Goal: Information Seeking & Learning: Check status

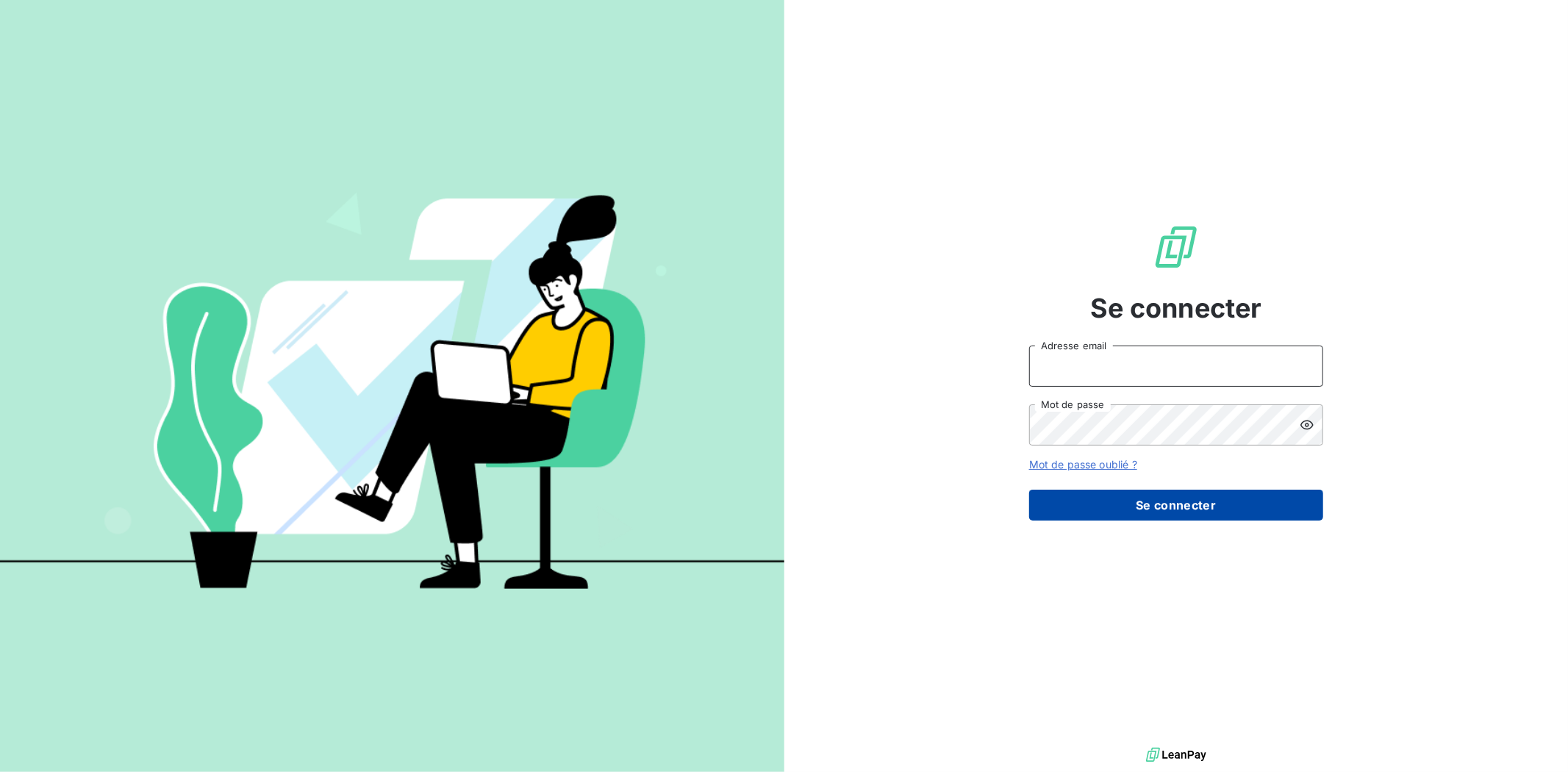
type input "[EMAIL_ADDRESS][DOMAIN_NAME]"
click at [1224, 495] on button "Se connecter" at bounding box center [1176, 504] width 294 height 31
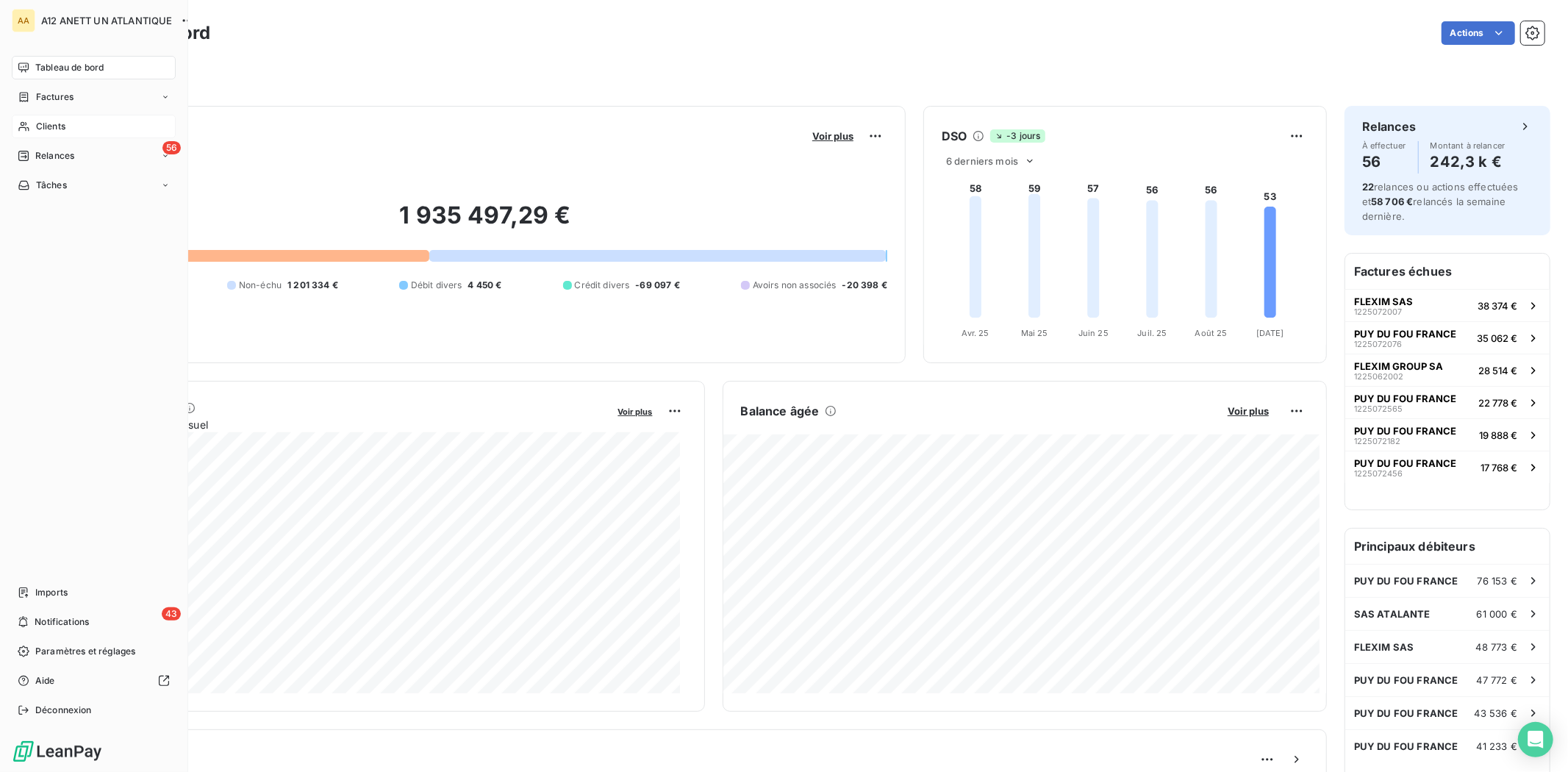
click at [36, 124] on span "Clients" at bounding box center [50, 127] width 29 height 13
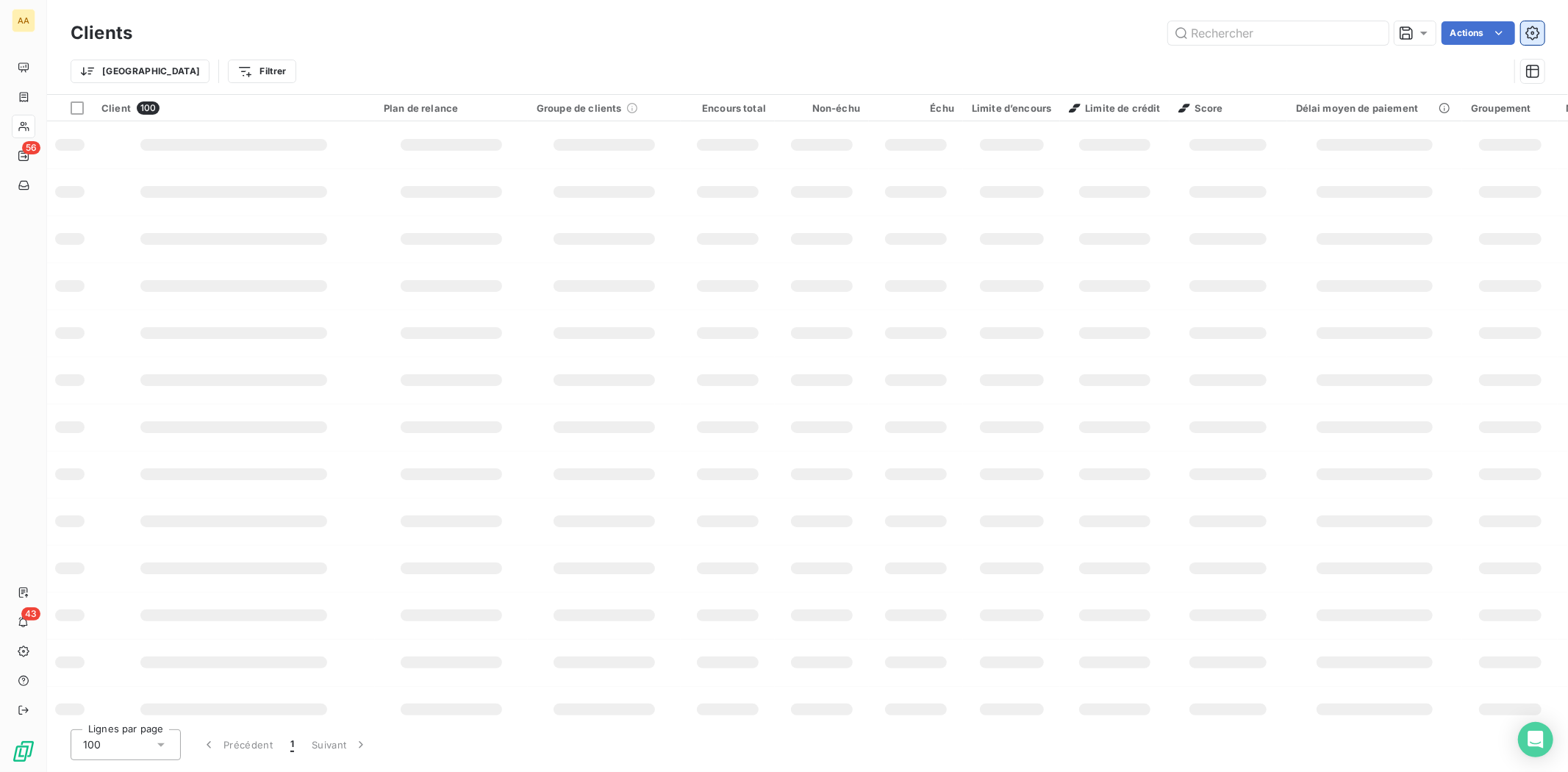
click at [1224, 37] on input "text" at bounding box center [1279, 34] width 221 height 24
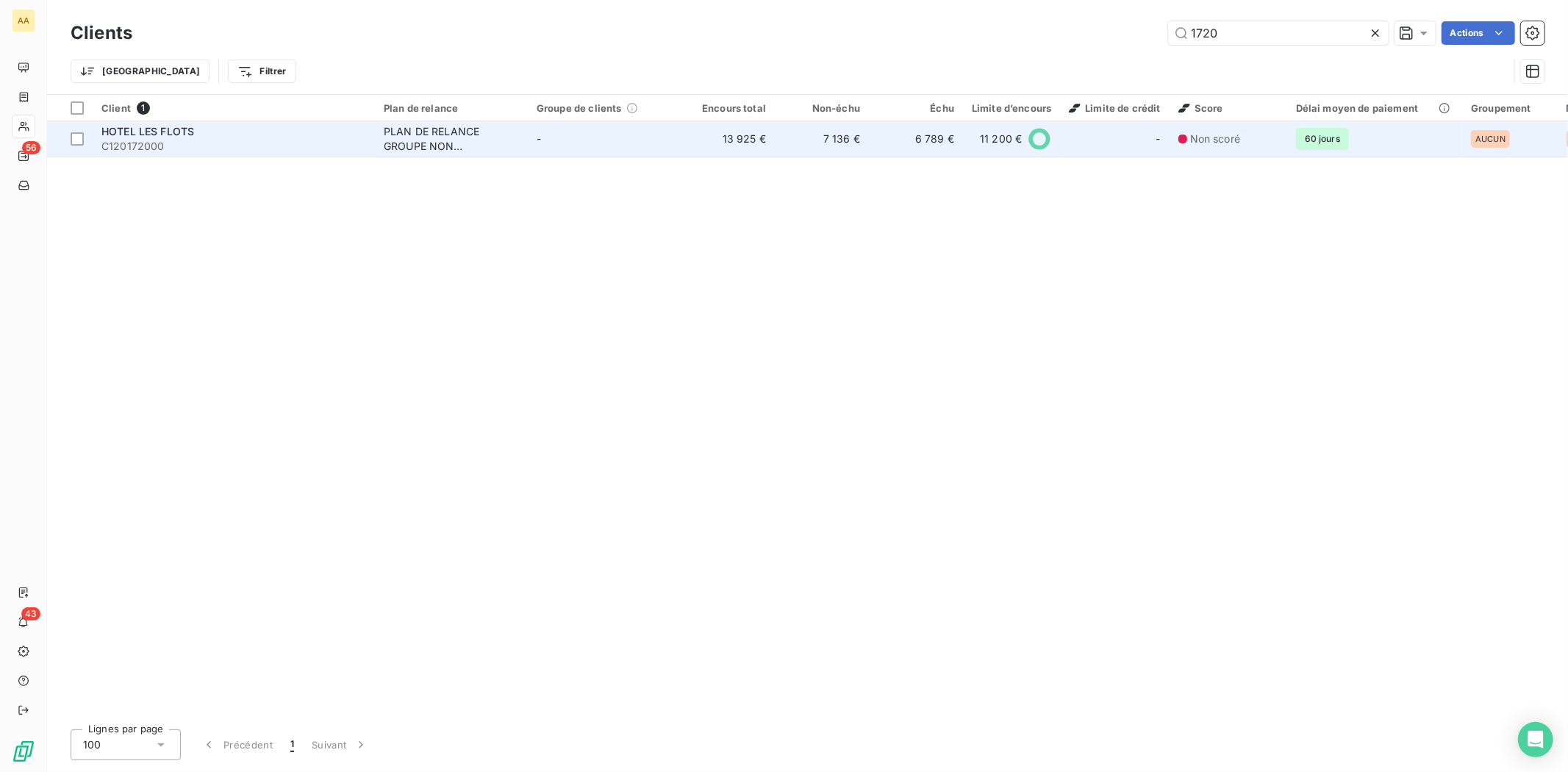
type input "1720"
click at [150, 143] on span "C120172000" at bounding box center [233, 146] width 265 height 15
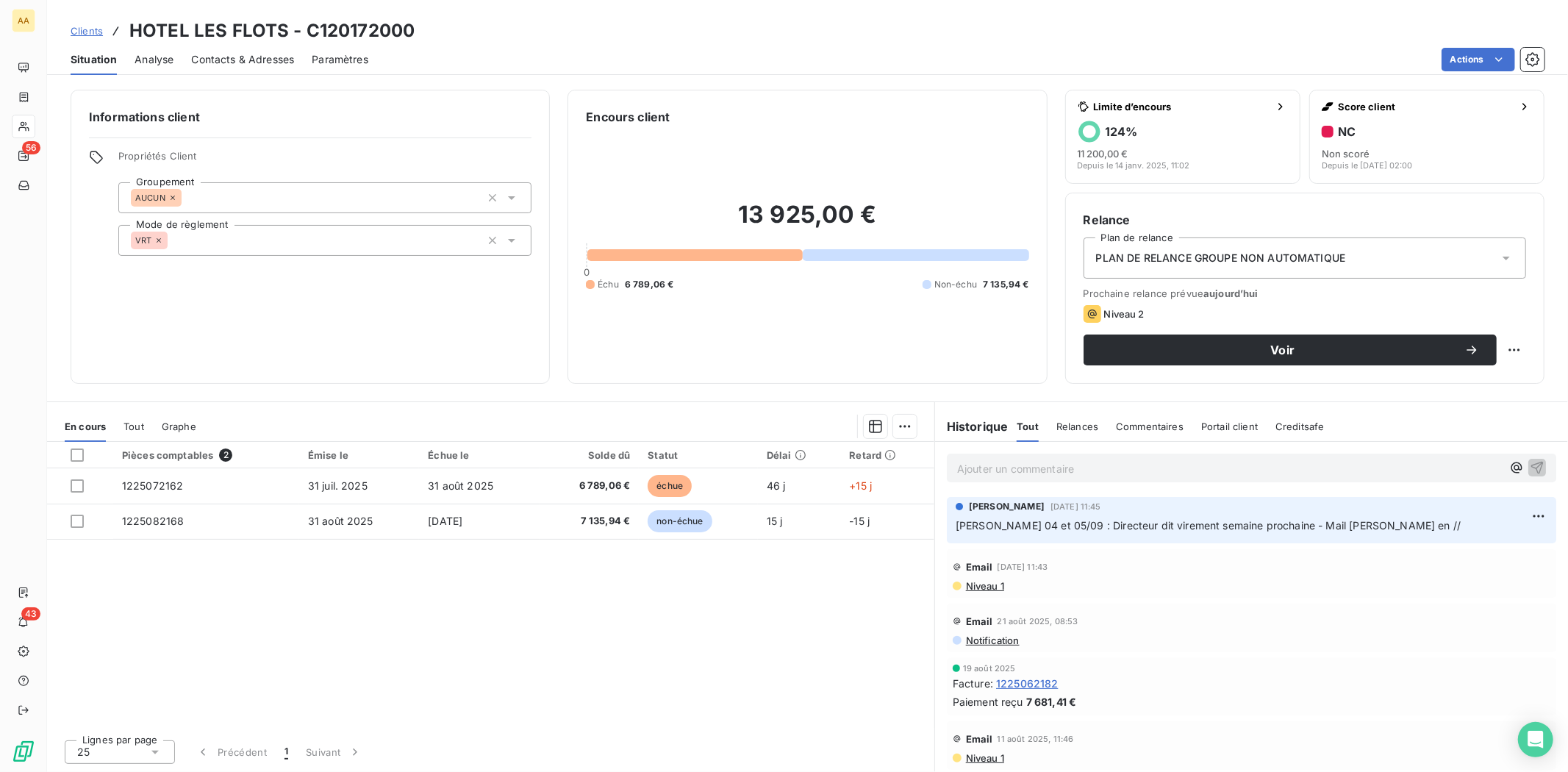
click at [987, 466] on p "Ajouter un commentaire ﻿" at bounding box center [1229, 469] width 545 height 19
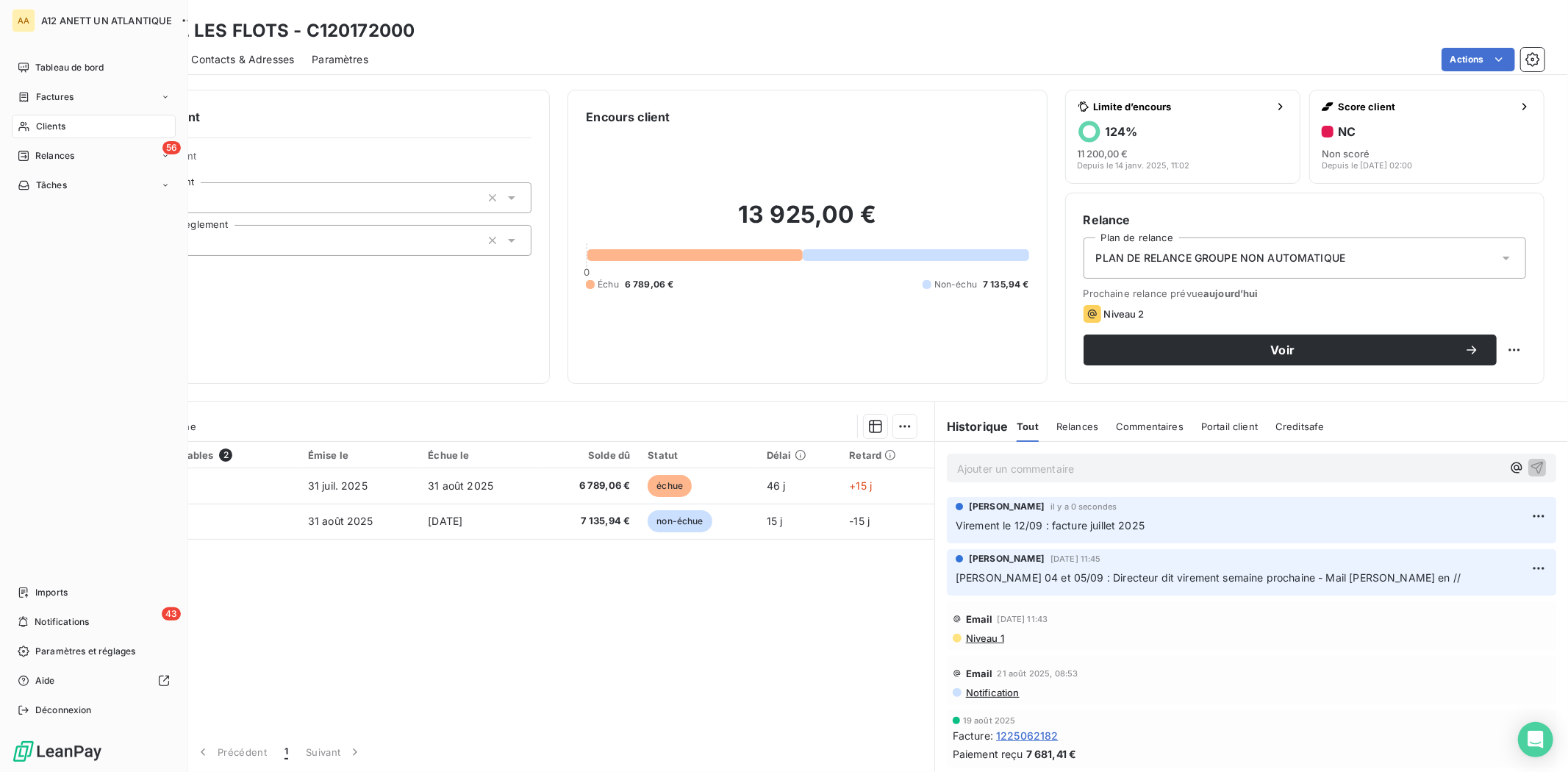
click at [40, 118] on div "Clients" at bounding box center [94, 127] width 164 height 24
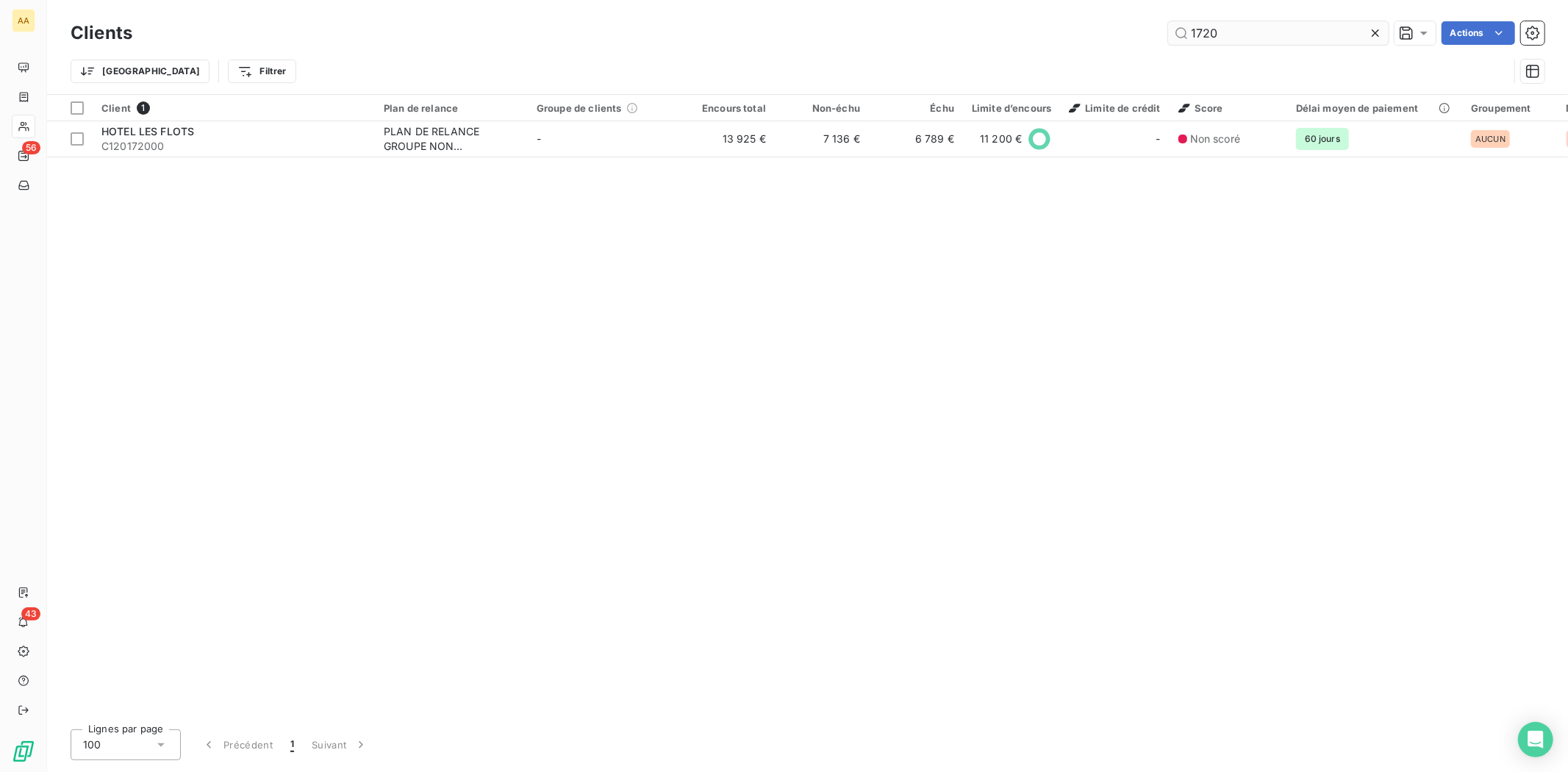
drag, startPoint x: 1224, startPoint y: 41, endPoint x: 1180, endPoint y: 38, distance: 44.1
click at [1180, 38] on input "1720" at bounding box center [1279, 34] width 221 height 24
type input "hydro"
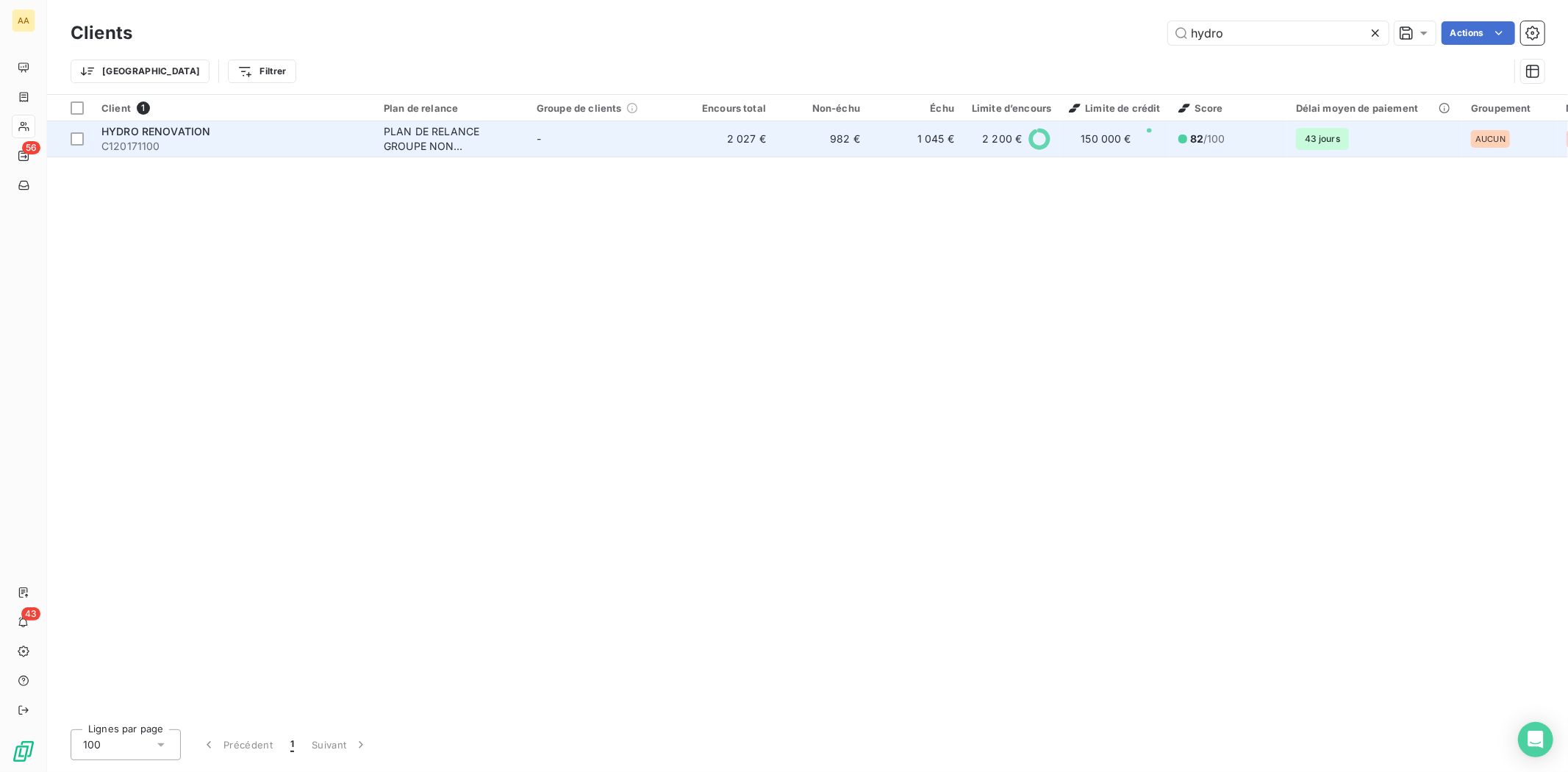
click at [121, 139] on span "C120171100" at bounding box center [233, 146] width 265 height 15
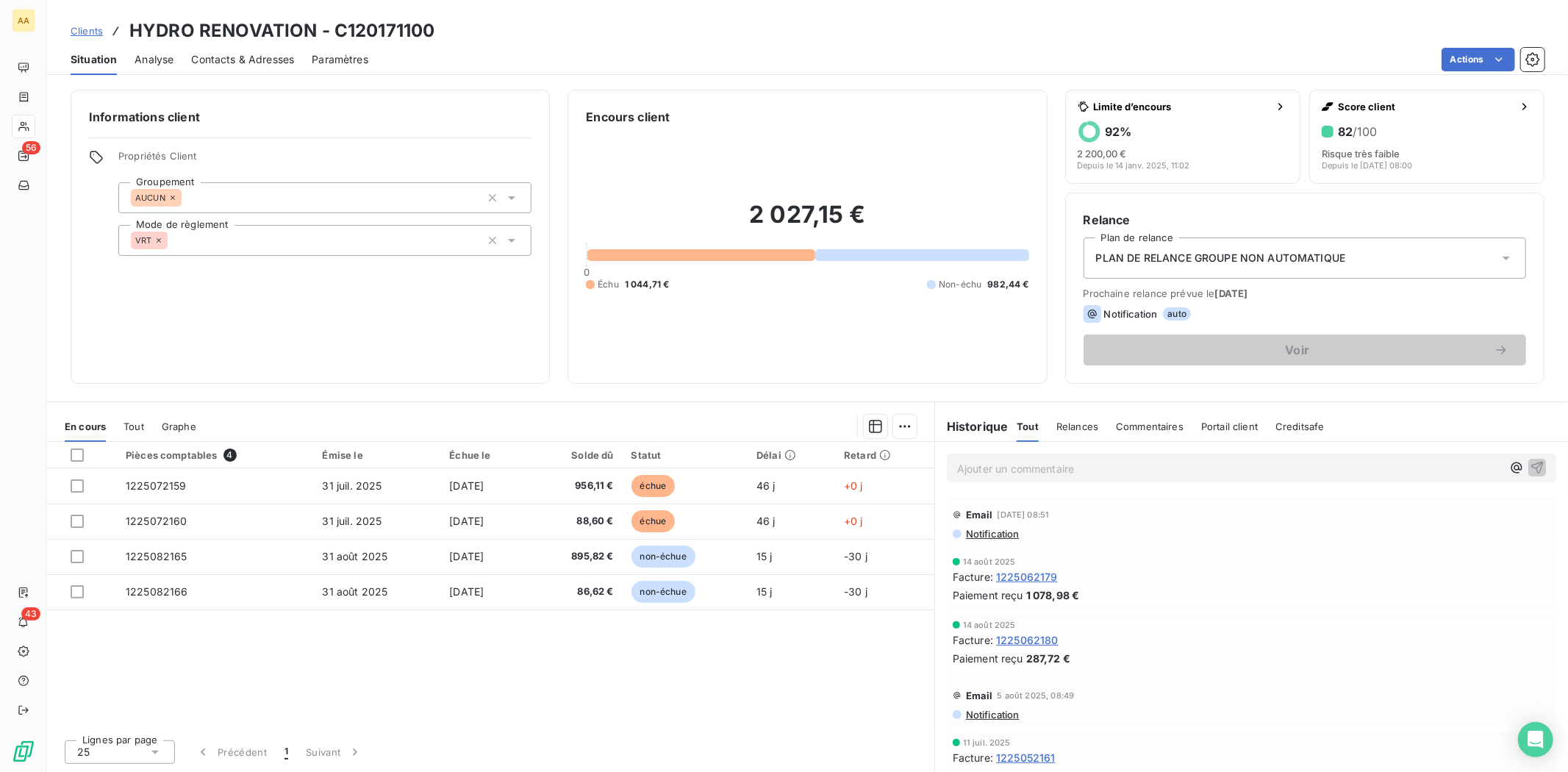
click at [1003, 466] on p "Ajouter un commentaire ﻿" at bounding box center [1229, 469] width 545 height 19
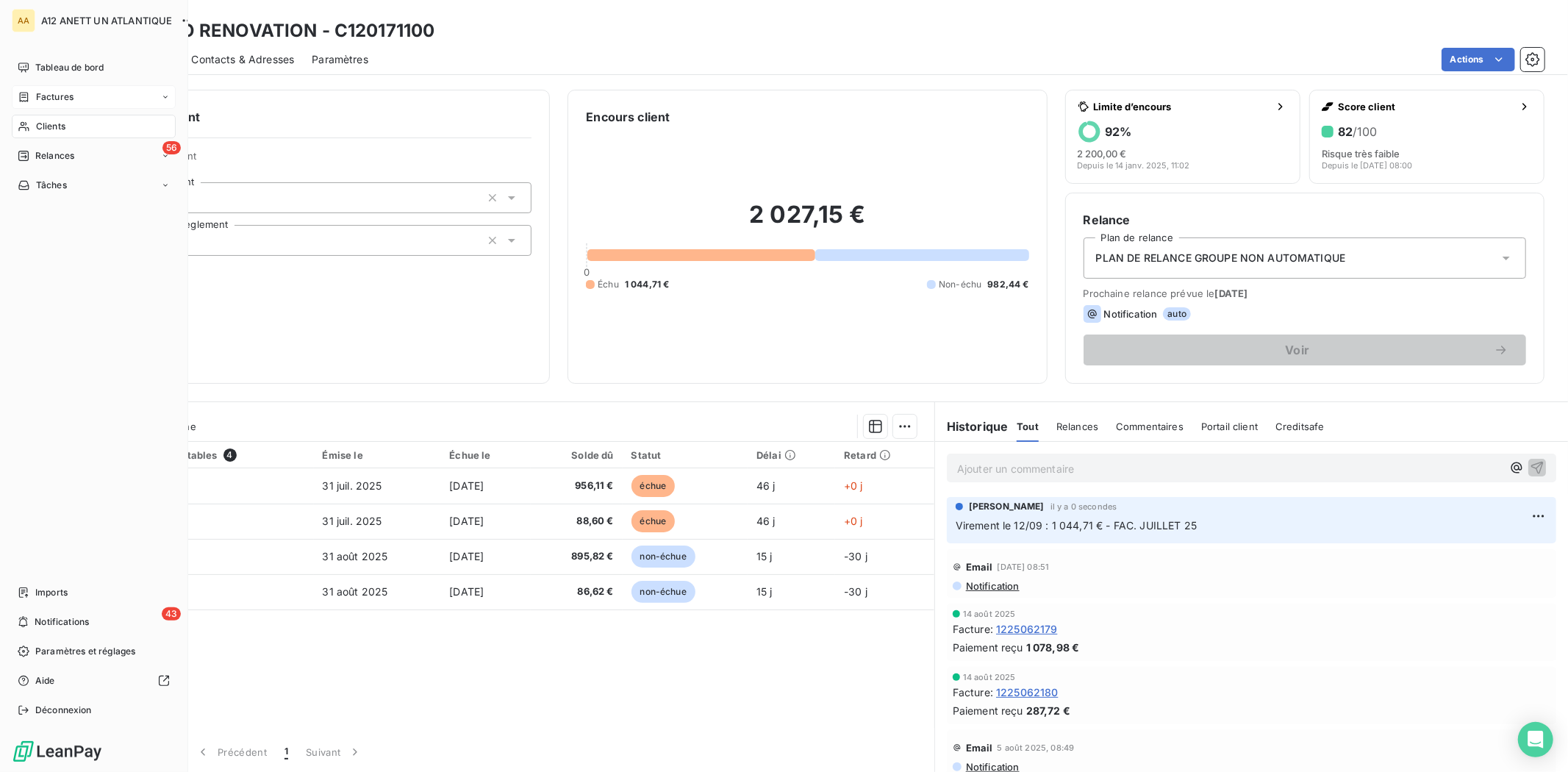
click at [63, 98] on span "Factures" at bounding box center [54, 97] width 37 height 13
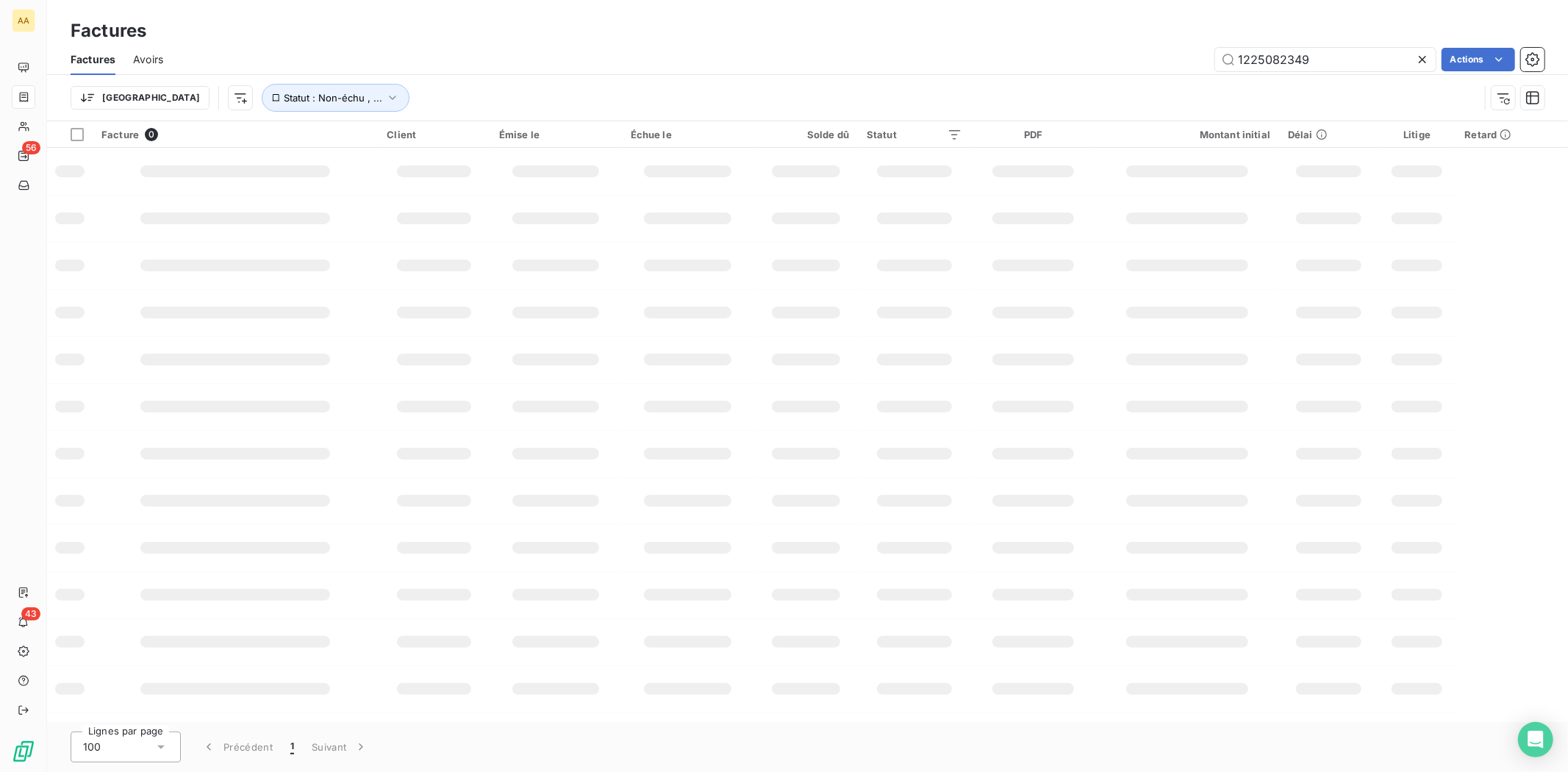
drag, startPoint x: 1369, startPoint y: 57, endPoint x: 1172, endPoint y: 33, distance: 198.5
click at [1172, 33] on div "Factures Factures Avoirs 1225082349 Actions Trier Statut : Non-échu , ..." at bounding box center [807, 60] width 1521 height 121
type input "1225082512"
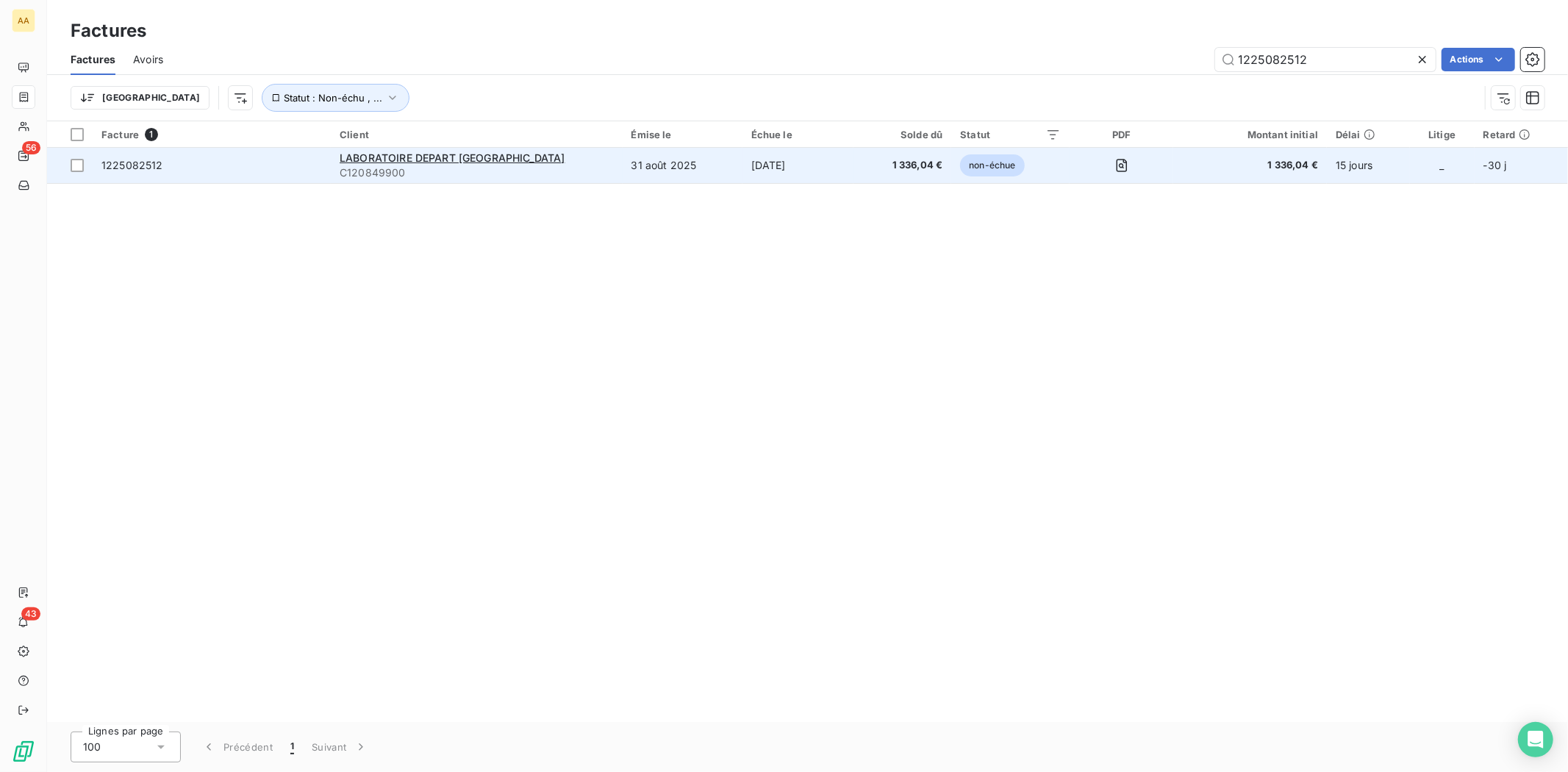
click at [108, 165] on span "1225082512" at bounding box center [132, 165] width 62 height 13
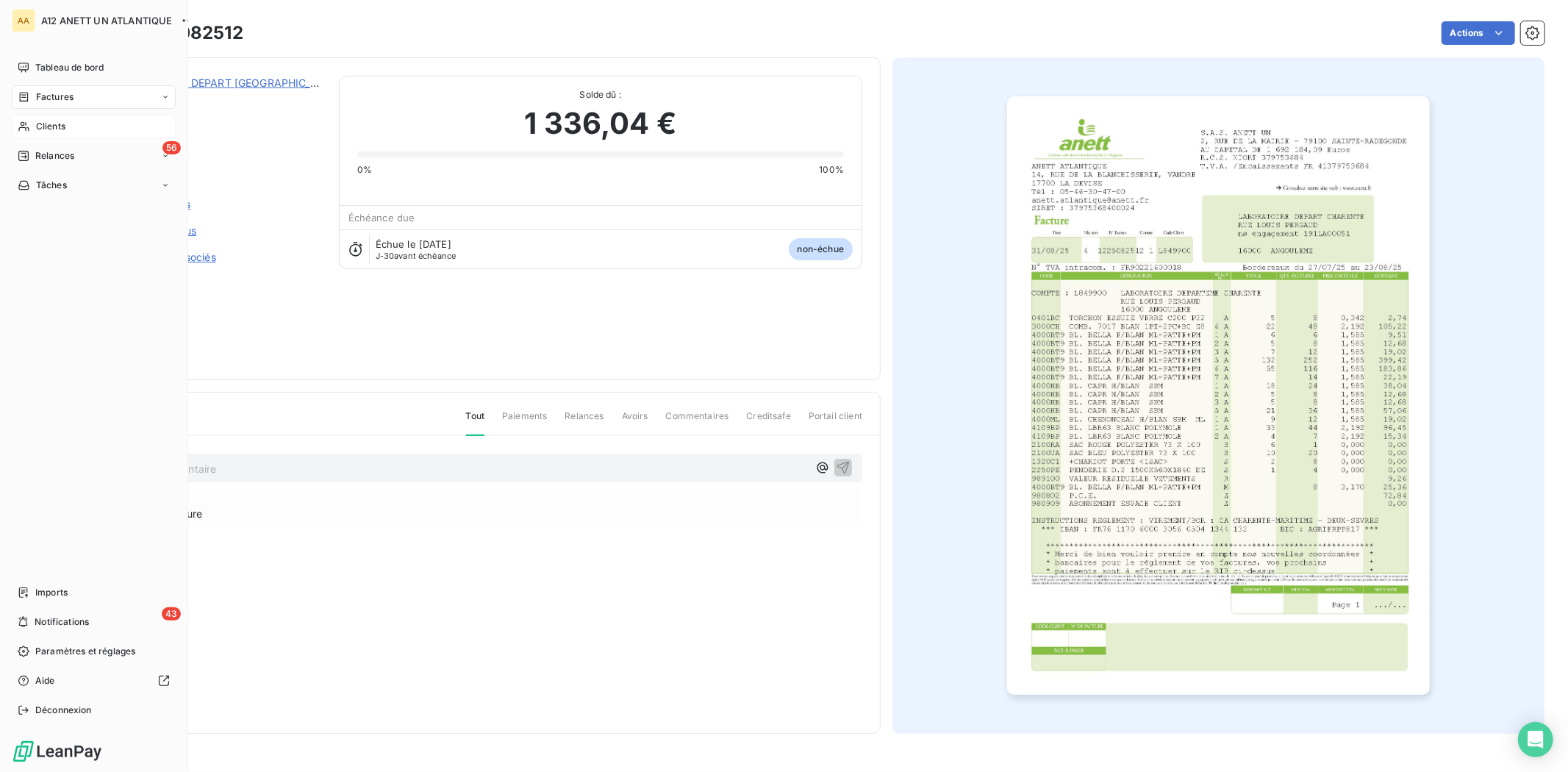
click at [36, 128] on span "Clients" at bounding box center [50, 127] width 29 height 13
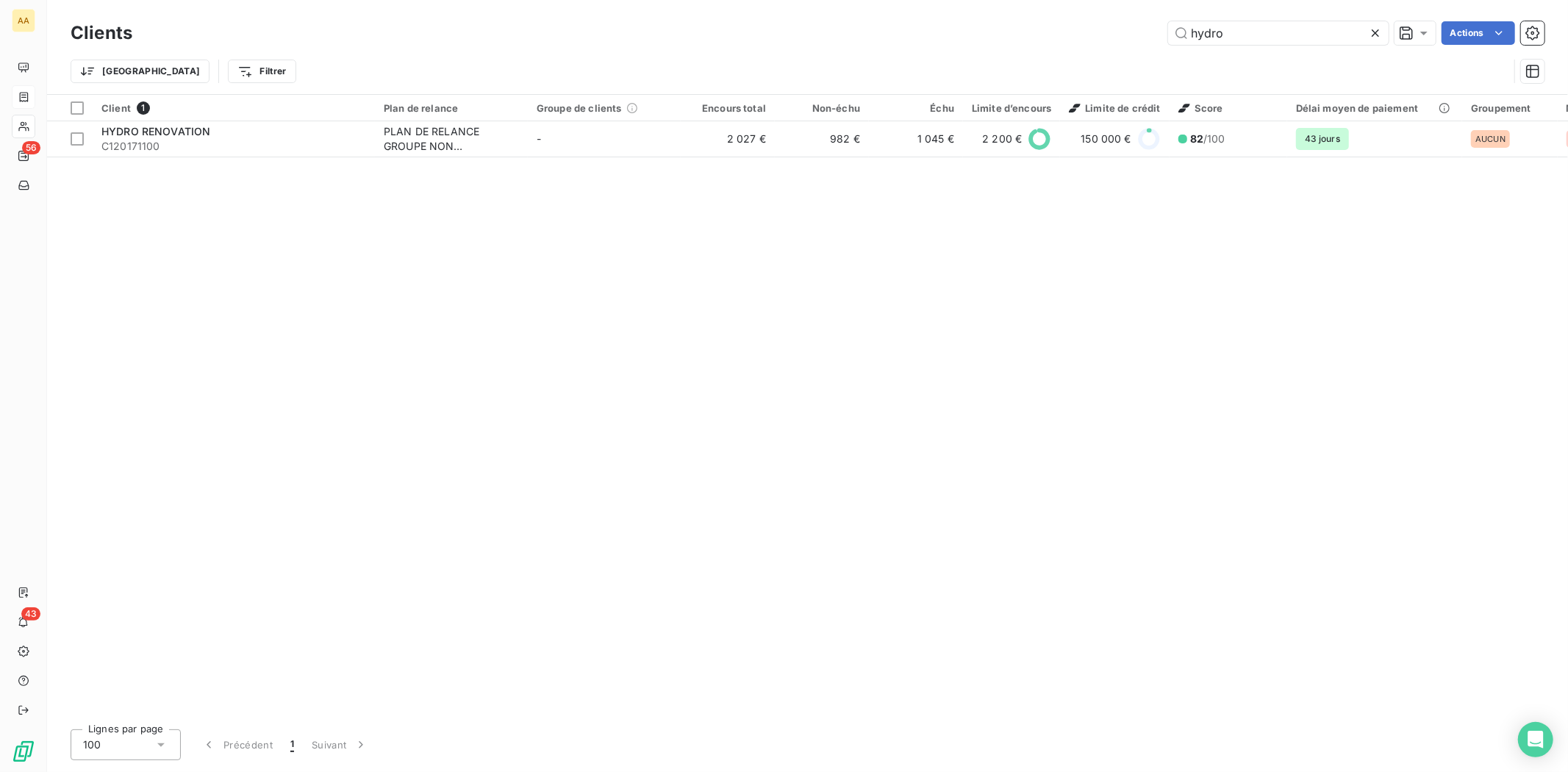
drag, startPoint x: 1241, startPoint y: 28, endPoint x: 1137, endPoint y: 28, distance: 104.0
click at [1137, 28] on div "hydro Actions" at bounding box center [847, 34] width 1394 height 24
type input "OGEC"
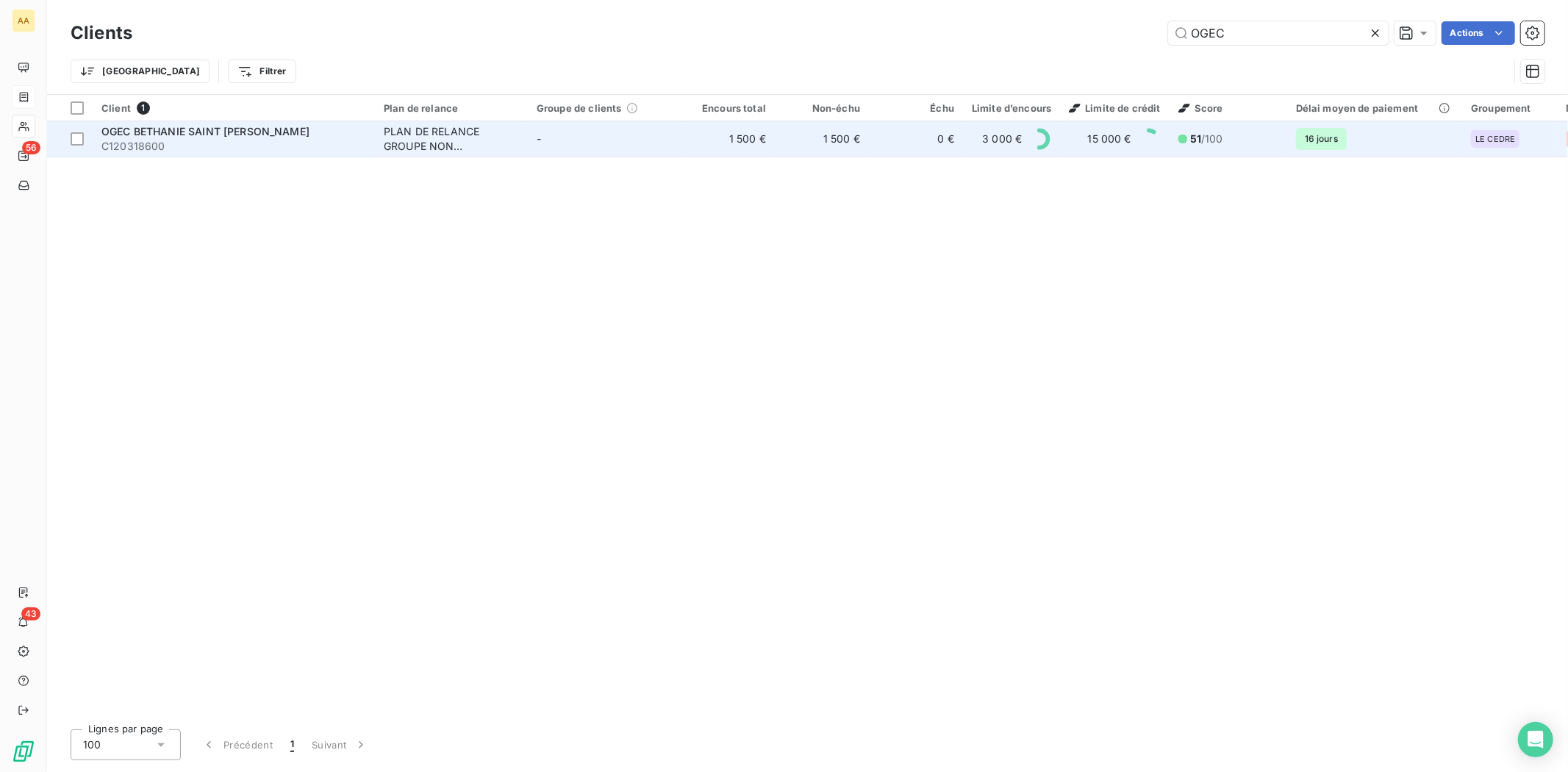
click at [145, 136] on span "OGEC BETHANIE SAINT [PERSON_NAME]" at bounding box center [205, 131] width 208 height 13
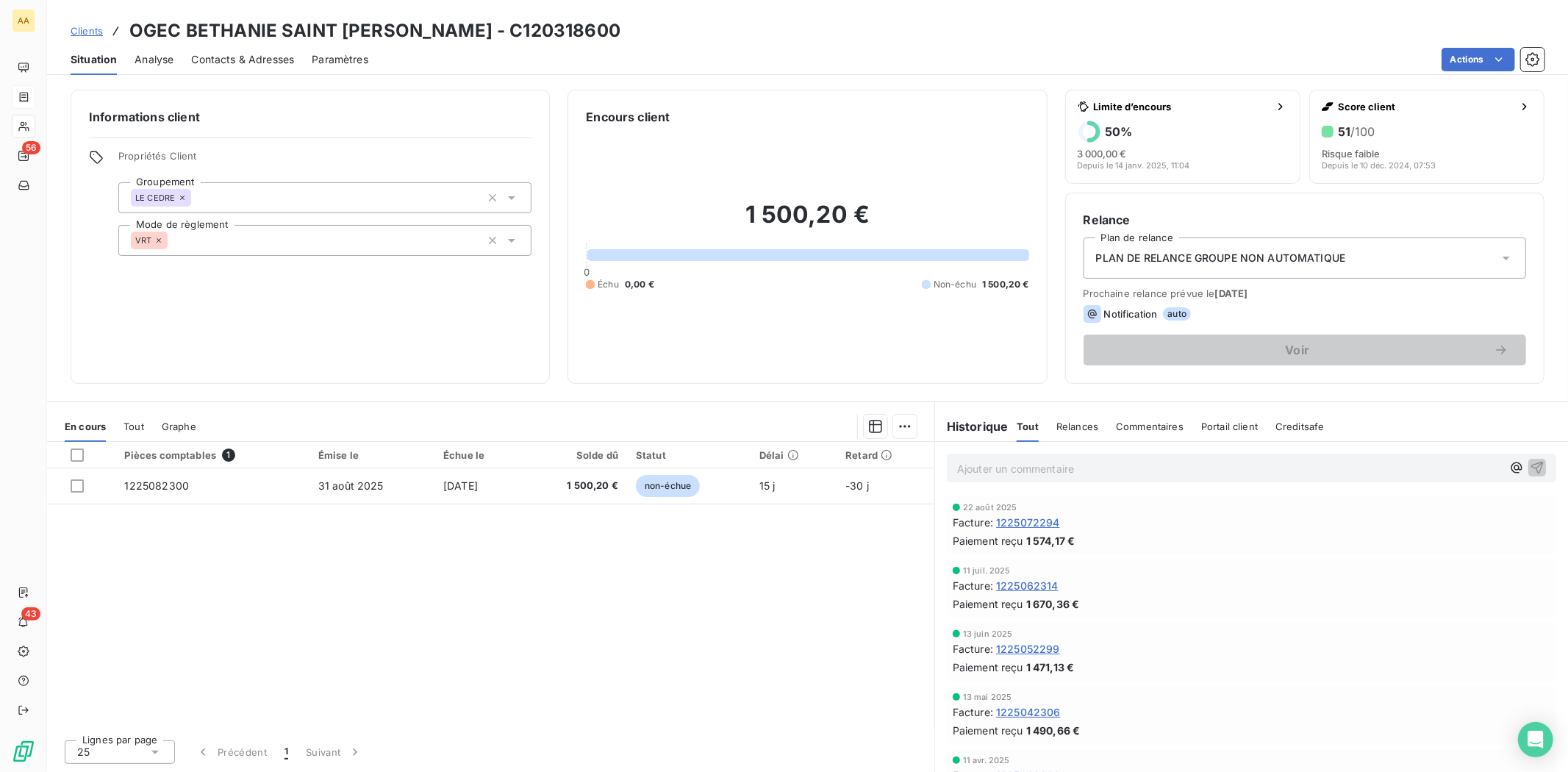
click at [581, 530] on div "Pièces comptables 1 Émise le Échue le Solde dû Statut Délai Retard 1225082300 3…" at bounding box center [490, 585] width 888 height 286
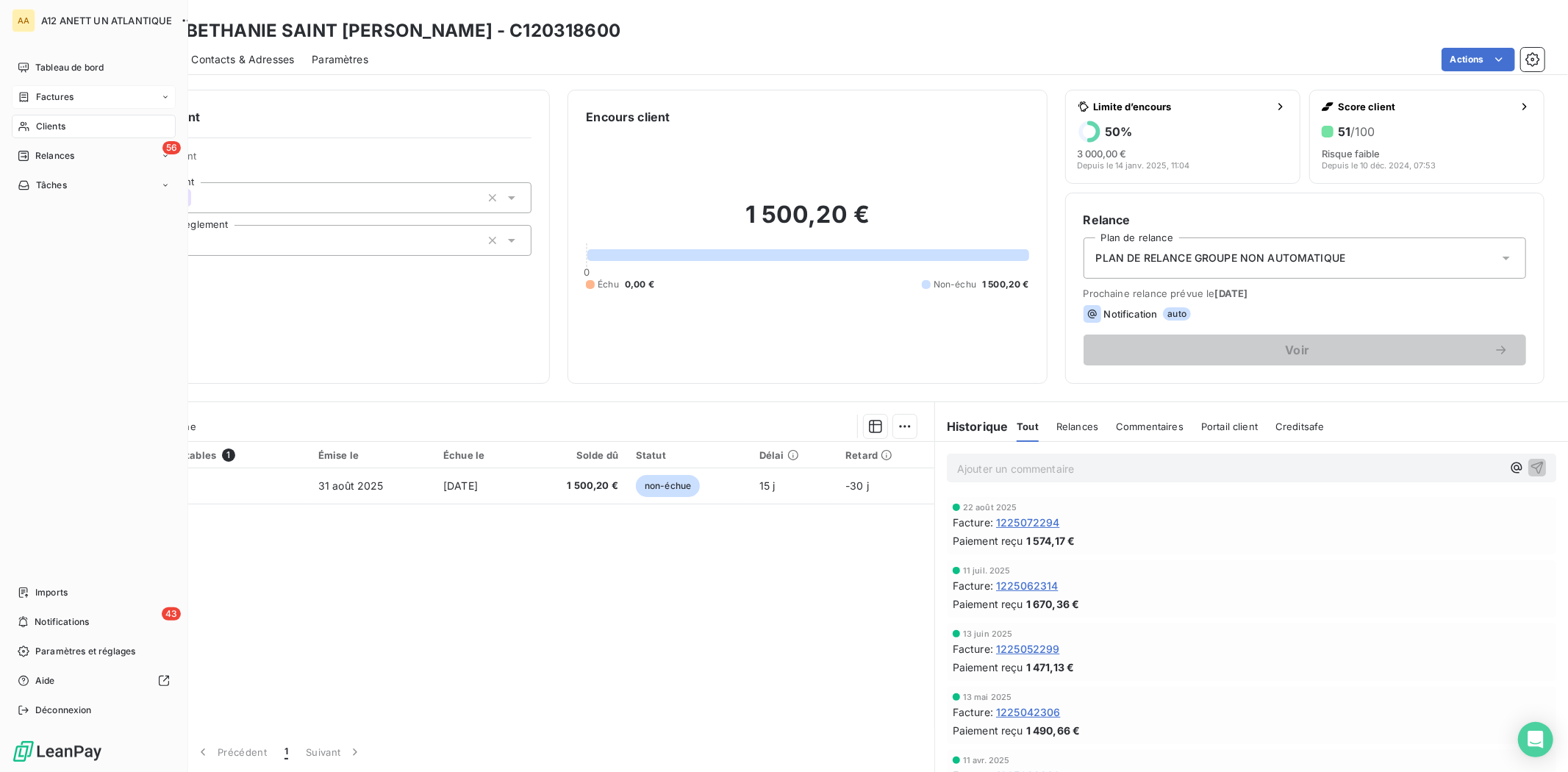
click at [48, 129] on span "Clients" at bounding box center [50, 127] width 29 height 13
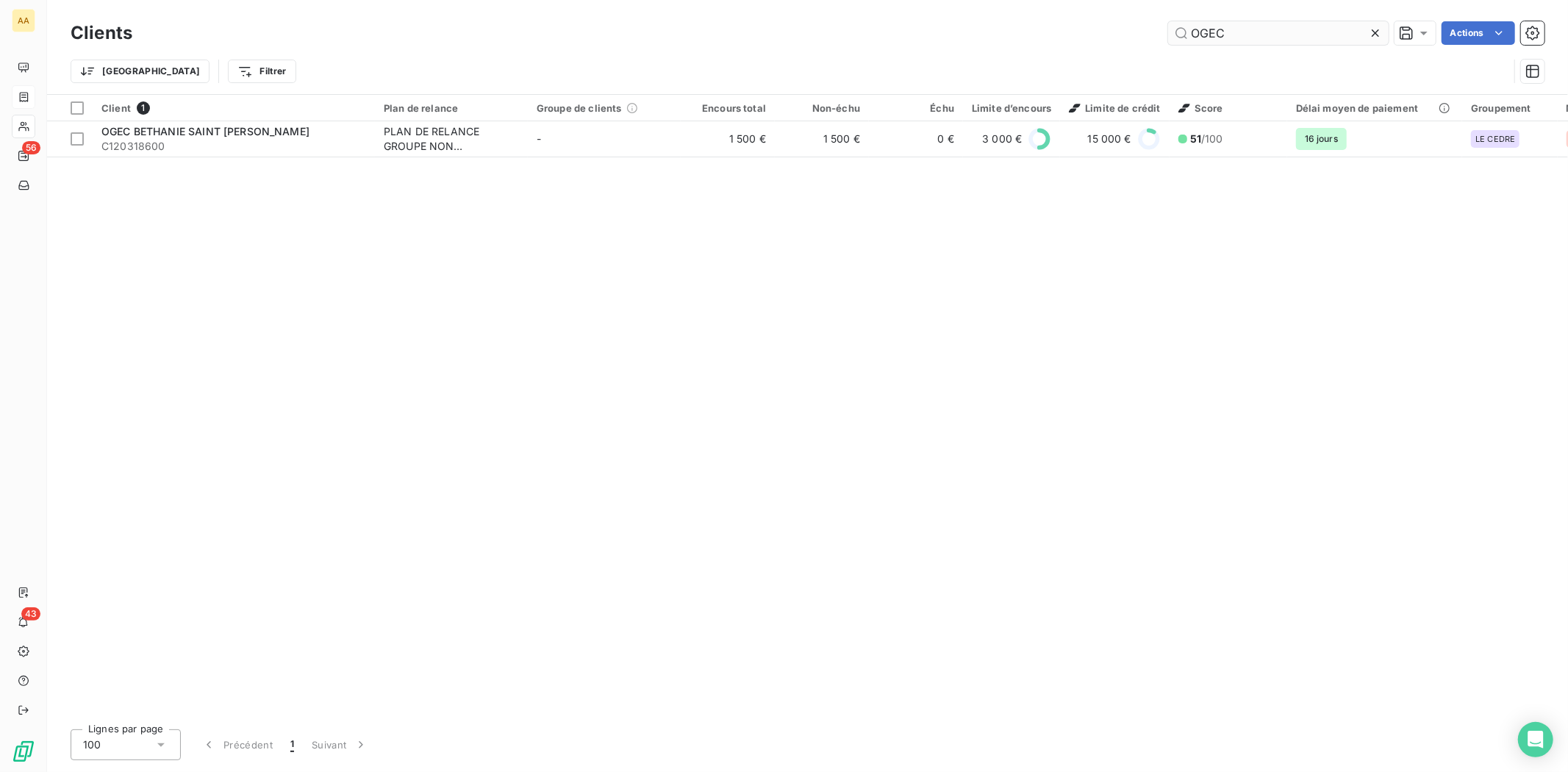
drag, startPoint x: 1233, startPoint y: 31, endPoint x: 1172, endPoint y: 21, distance: 61.8
click at [1166, 27] on div "OGEC Actions" at bounding box center [847, 34] width 1394 height 24
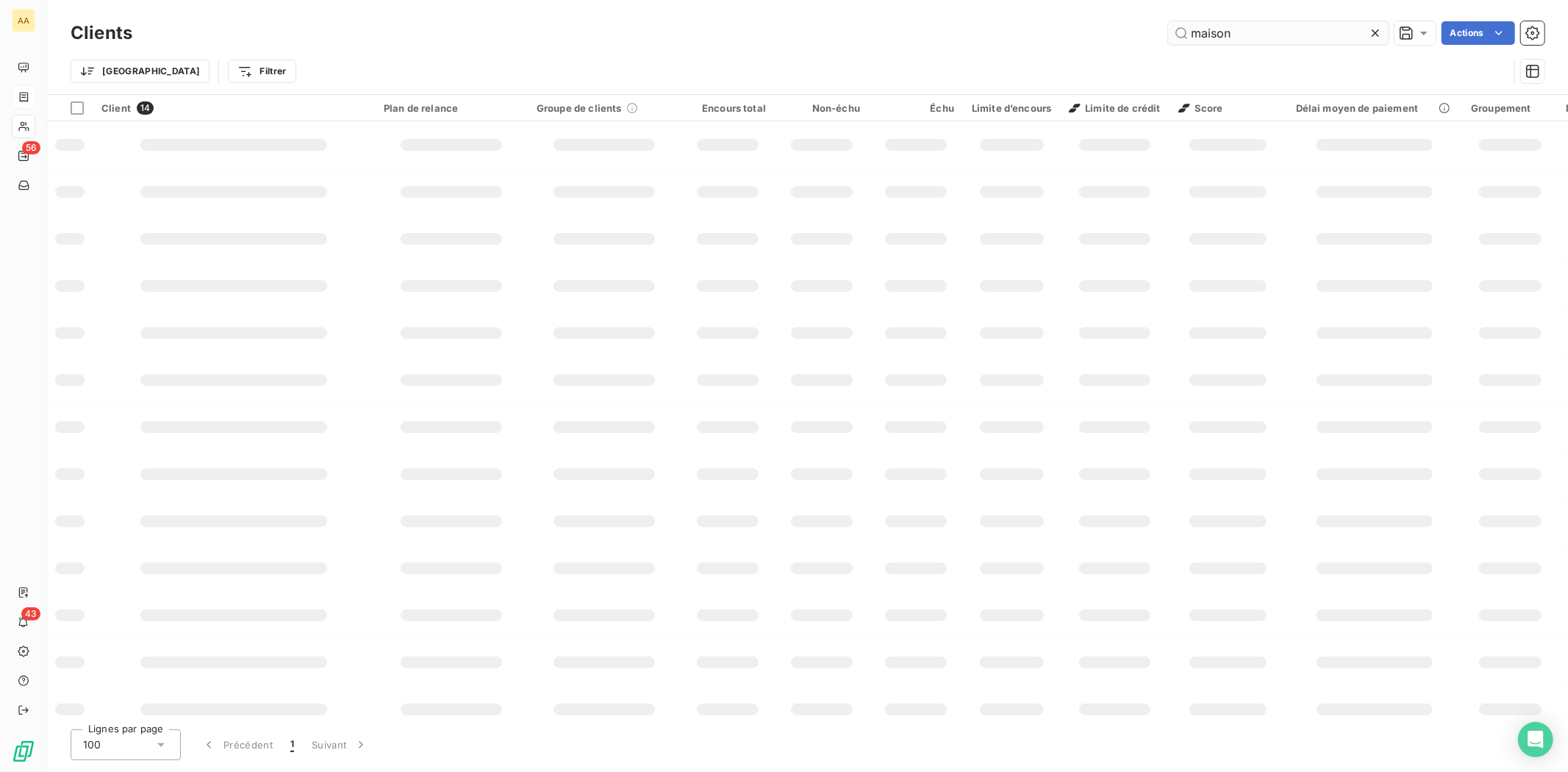
type input "maison"
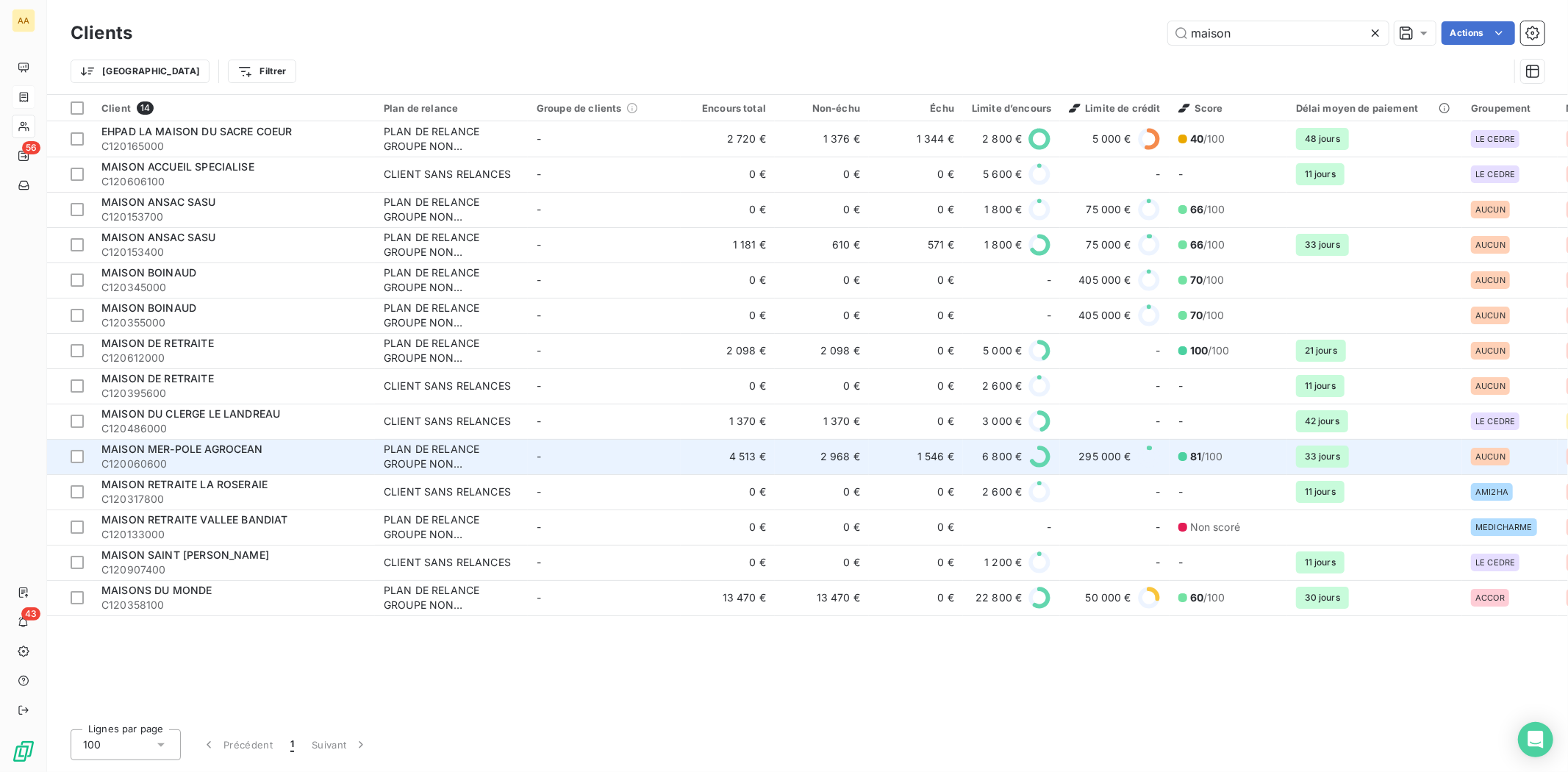
click at [130, 455] on div "MAISON MER-POLE AGROCEAN" at bounding box center [233, 449] width 265 height 15
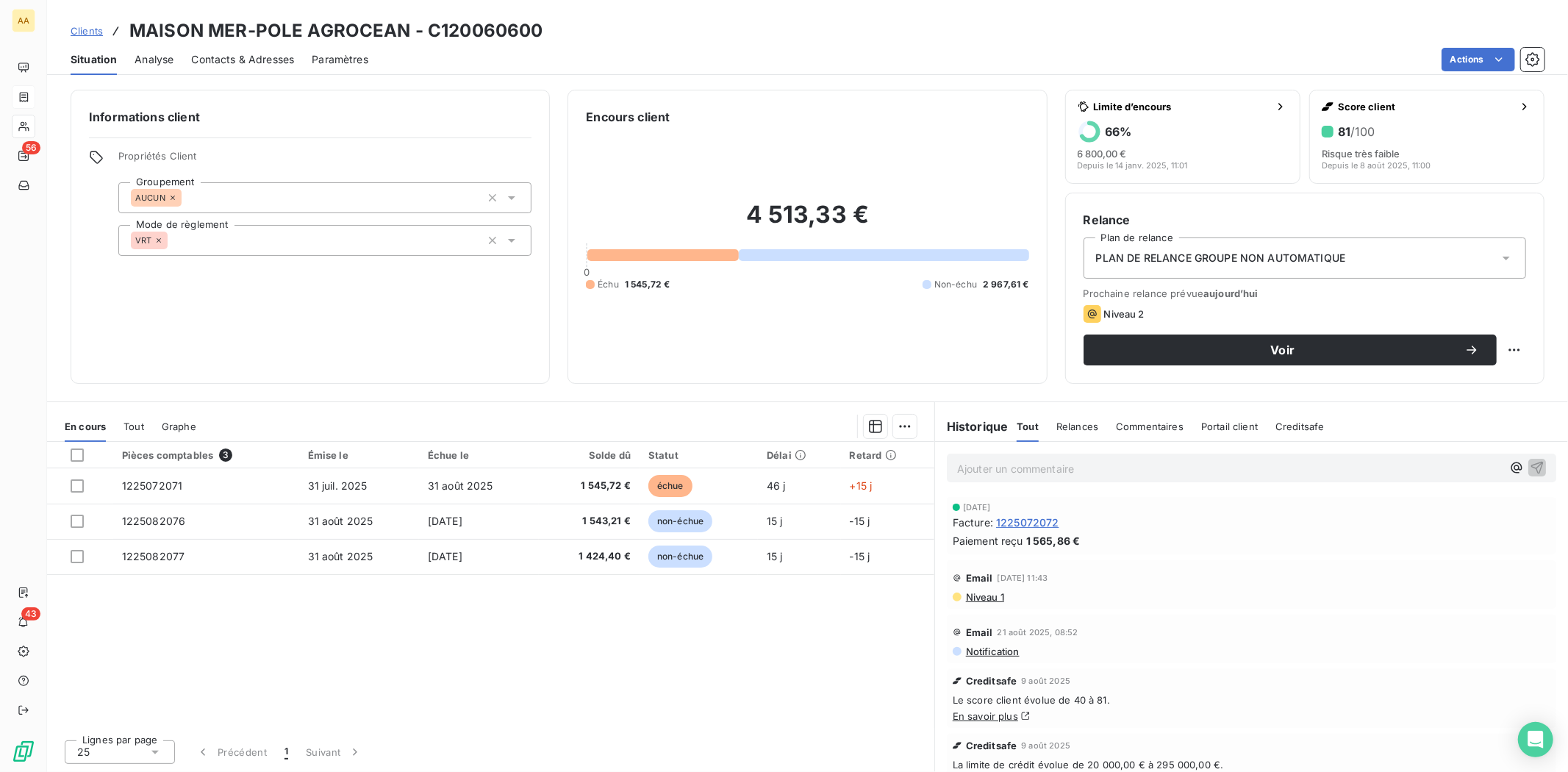
click at [1011, 463] on p "Ajouter un commentaire ﻿" at bounding box center [1229, 469] width 545 height 19
click at [1049, 464] on span "Virement 12/09 : Fcature juillet 2025" at bounding box center [1046, 467] width 180 height 13
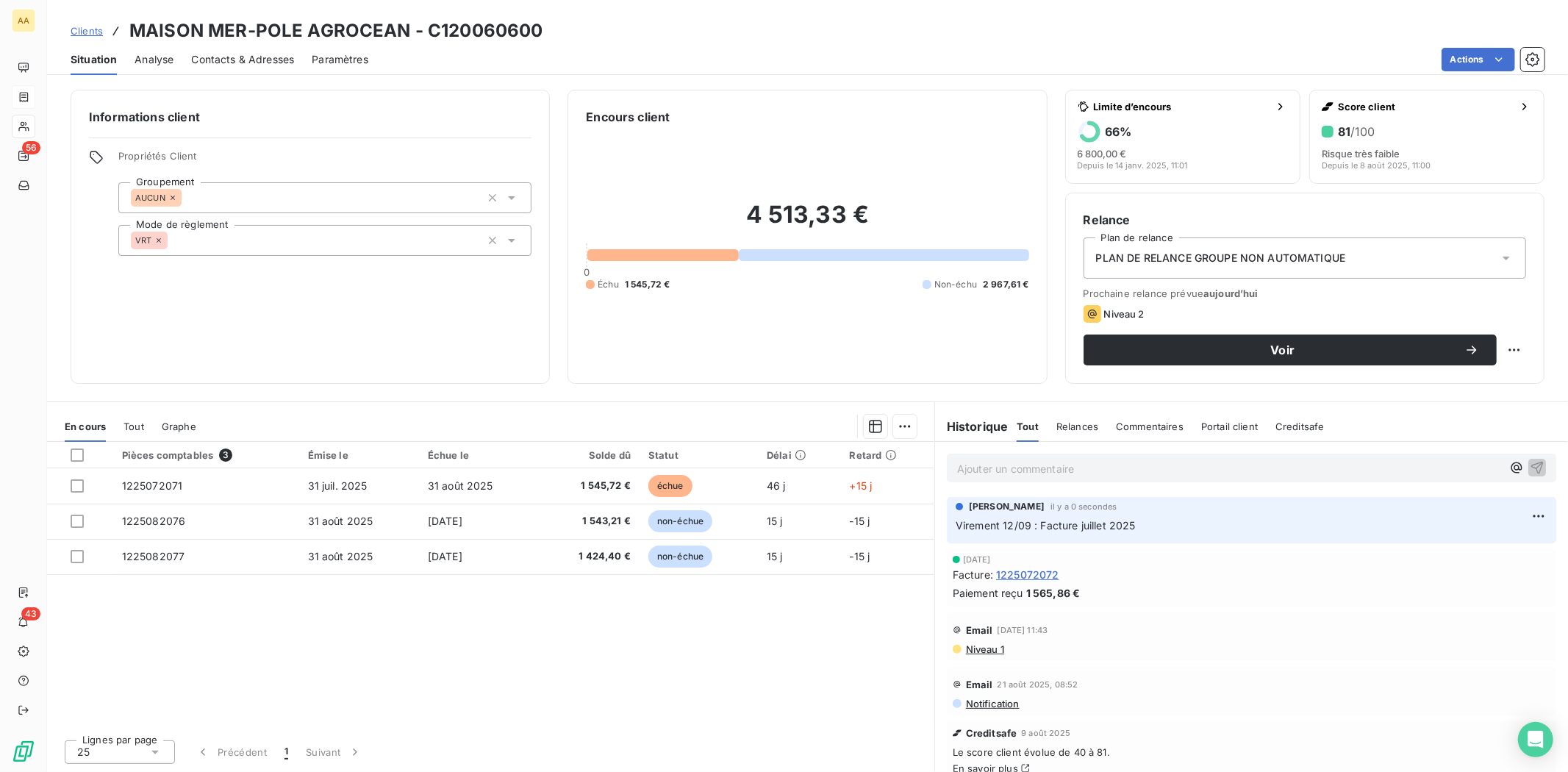
click at [762, 637] on div "Pièces comptables 3 Émise le Échue le Solde dû Statut Délai Retard 1225072071 3…" at bounding box center [490, 585] width 888 height 286
